Goal: Task Accomplishment & Management: Use online tool/utility

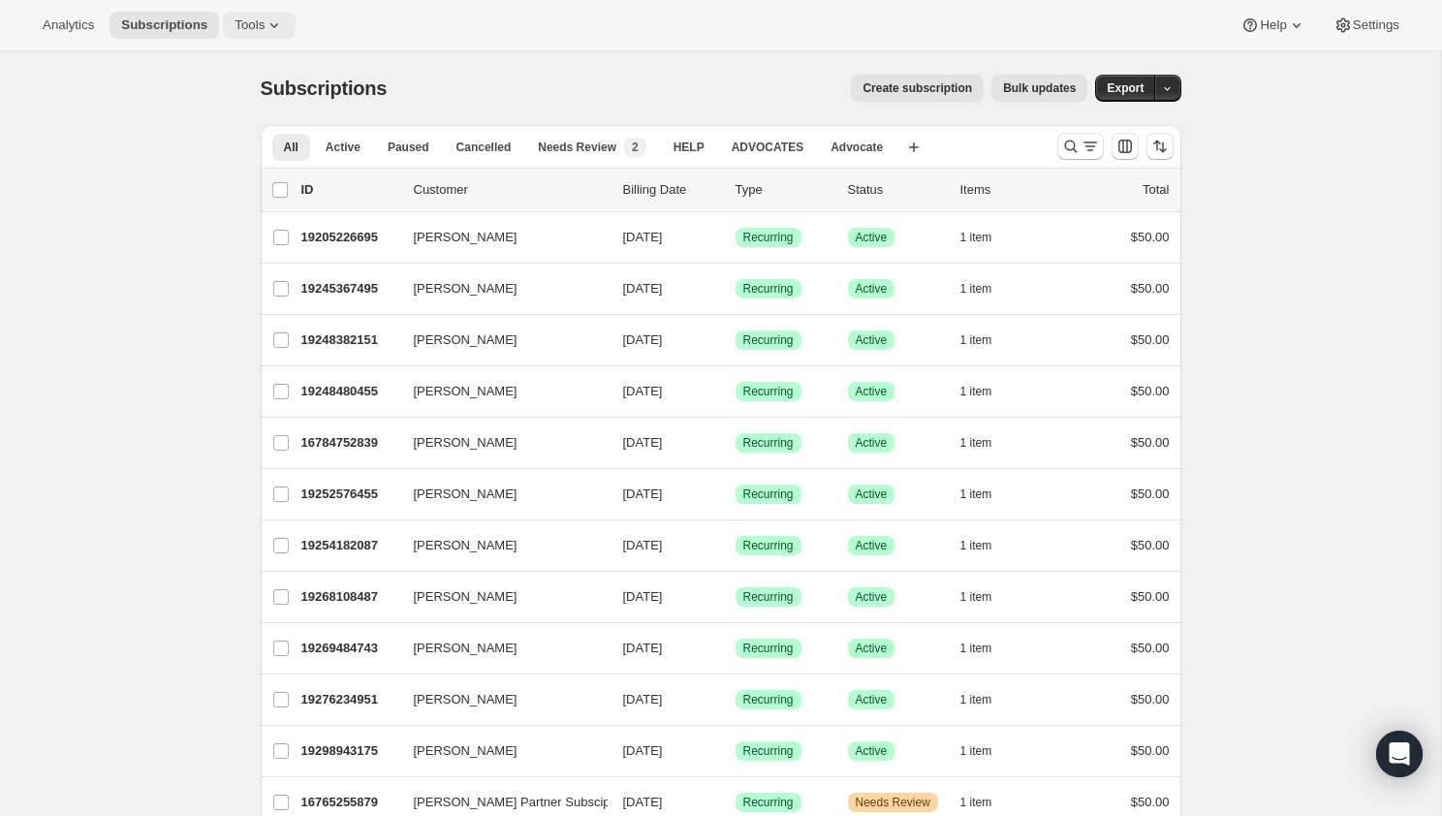
click at [263, 25] on span "Tools" at bounding box center [250, 25] width 30 height 16
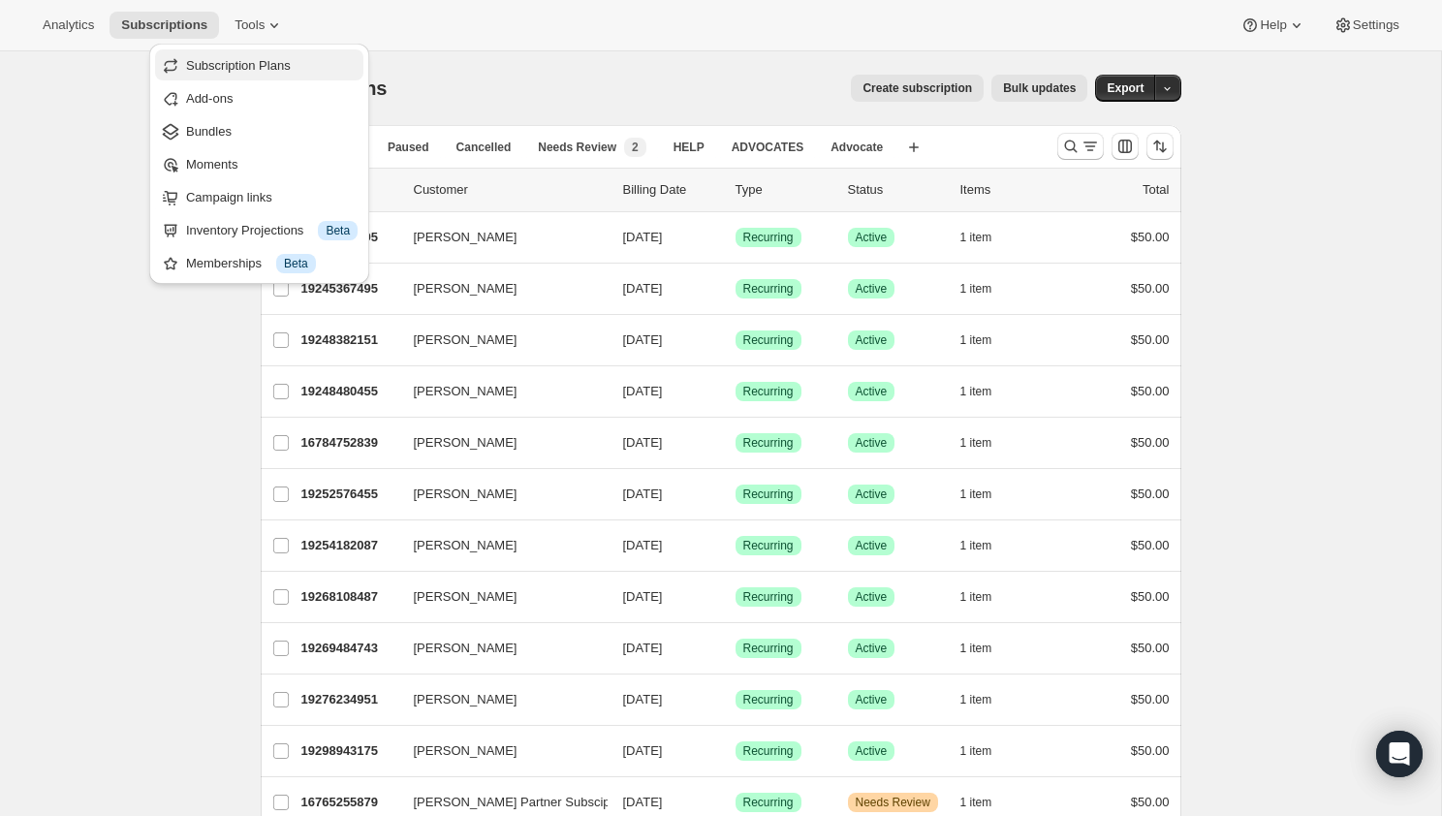
click at [253, 68] on span "Subscription Plans" at bounding box center [238, 65] width 105 height 15
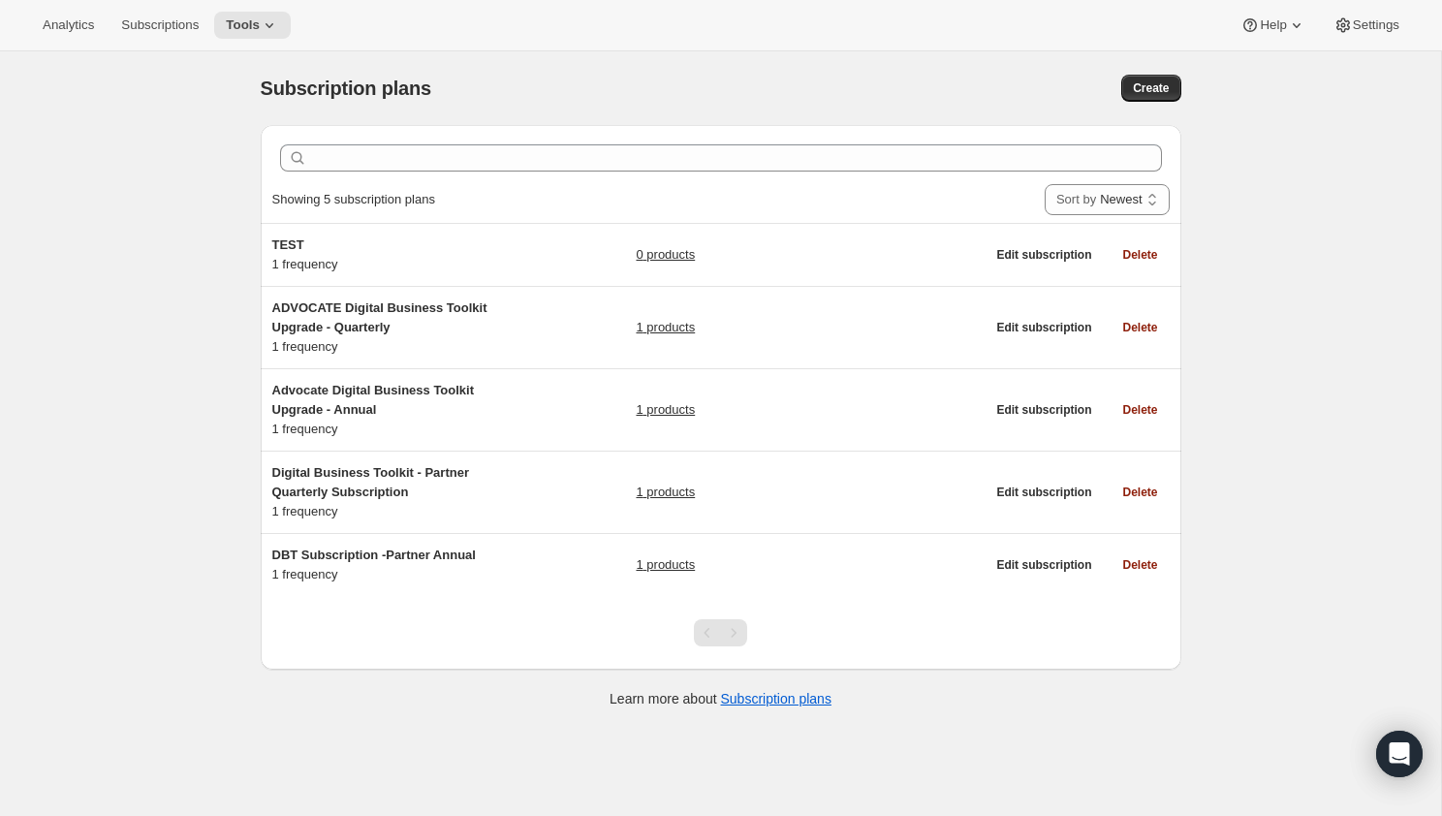
scroll to position [51, 0]
